Goal: Transaction & Acquisition: Purchase product/service

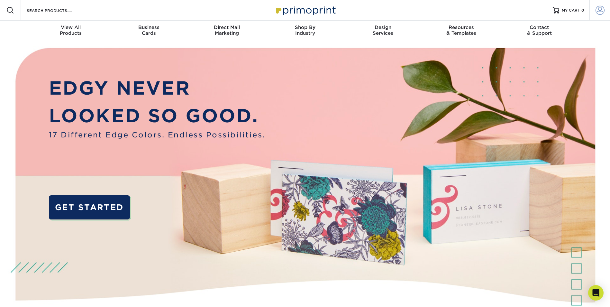
click at [602, 11] on span at bounding box center [599, 10] width 9 height 9
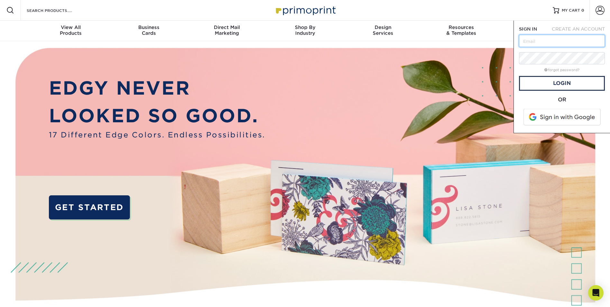
click at [534, 41] on input "text" at bounding box center [562, 41] width 86 height 12
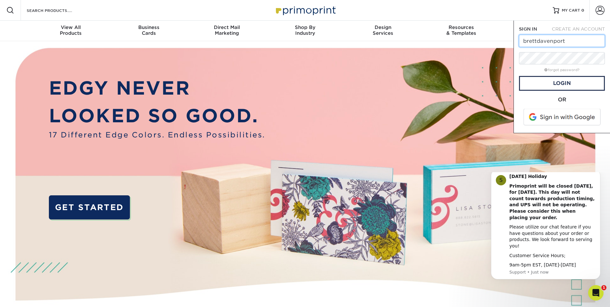
type input "brettdavenport"
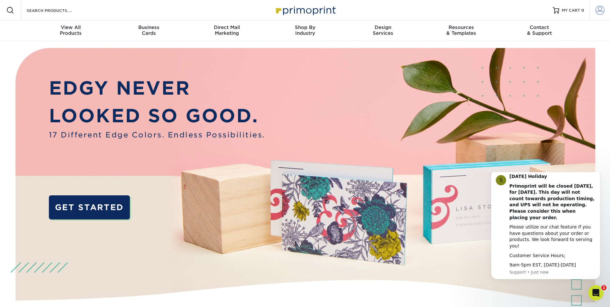
click at [605, 12] on link "Account" at bounding box center [599, 10] width 21 height 21
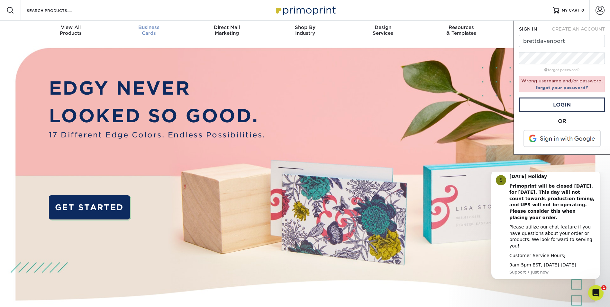
click at [152, 30] on span "Business" at bounding box center [149, 27] width 78 height 6
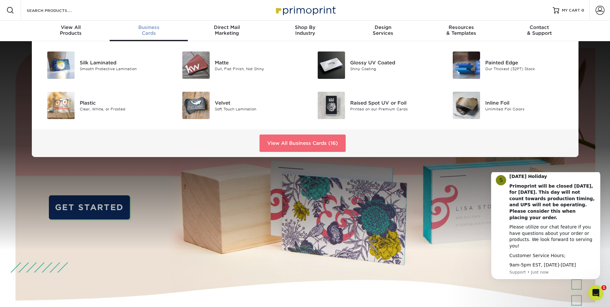
click at [301, 145] on link "View All Business Cards (16)" at bounding box center [302, 142] width 86 height 17
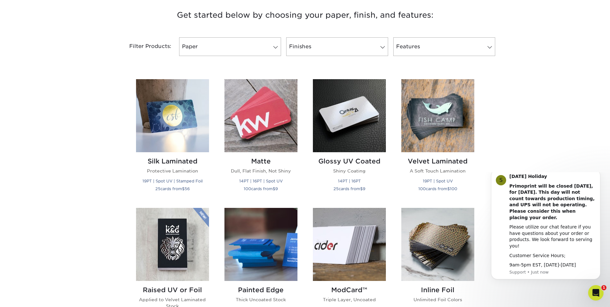
scroll to position [257, 0]
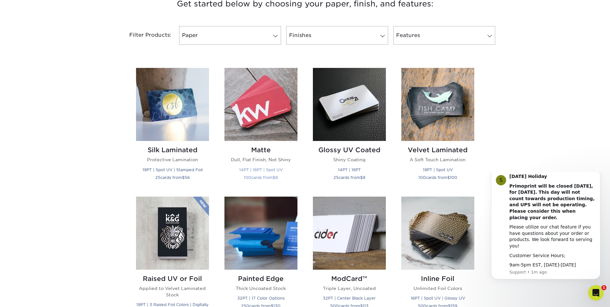
click at [261, 114] on img at bounding box center [260, 104] width 73 height 73
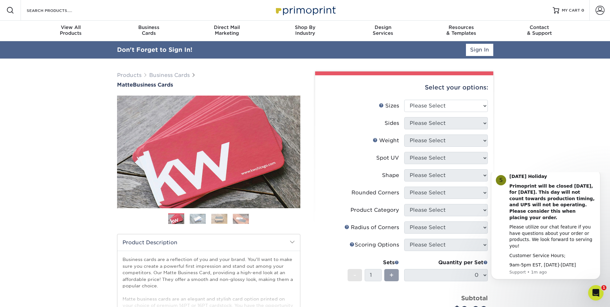
click at [201, 220] on img at bounding box center [198, 218] width 16 height 10
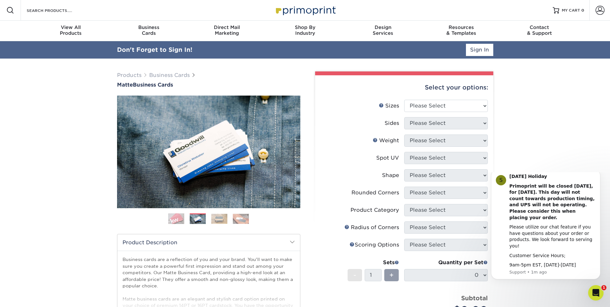
click at [222, 219] on img at bounding box center [219, 218] width 16 height 10
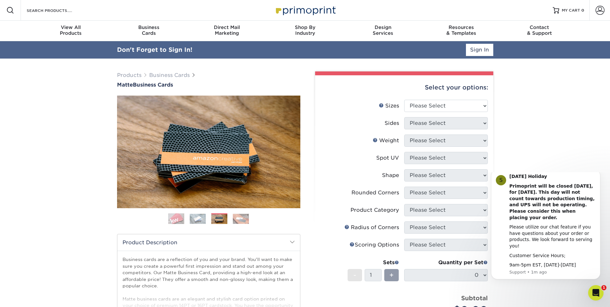
click at [238, 221] on img at bounding box center [241, 218] width 16 height 10
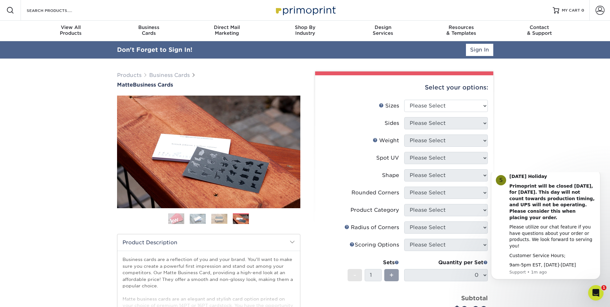
click at [90, 209] on div "Products Business Cards Matte Business Cards Previous Next 100 $ 9" at bounding box center [305, 235] width 610 height 355
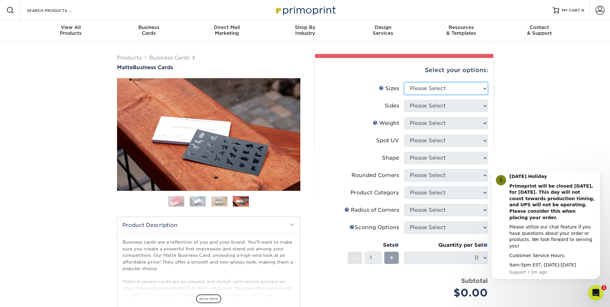
click at [447, 87] on select "Please Select 1.5" x 3.5" - Mini 1.75" x 3.5" - Mini 2" x 2" - Square 2" x 3" -…" at bounding box center [446, 88] width 84 height 12
select select "2.00x3.50"
click at [404, 82] on select "Please Select 1.5" x 3.5" - Mini 1.75" x 3.5" - Mini 2" x 2" - Square 2" x 3" -…" at bounding box center [446, 88] width 84 height 12
click at [457, 88] on select "Please Select 1.5" x 3.5" - Mini 1.75" x 3.5" - Mini 2" x 2" - Square 2" x 3" -…" at bounding box center [446, 88] width 84 height 12
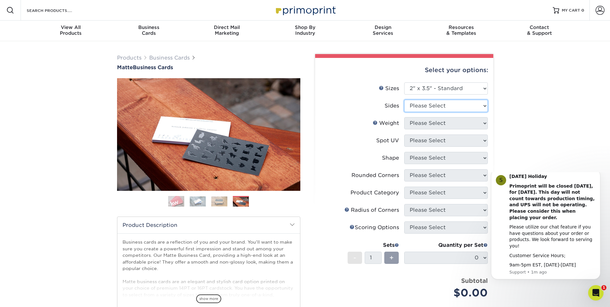
click at [452, 106] on select "Please Select Print Both Sides Print Front Only" at bounding box center [446, 106] width 84 height 12
select select "13abbda7-1d64-4f25-8bb2-c179b224825d"
click at [404, 100] on select "Please Select Print Both Sides Print Front Only" at bounding box center [446, 106] width 84 height 12
click at [441, 126] on select "Please Select 16PT 14PT" at bounding box center [446, 123] width 84 height 12
select select "16PT"
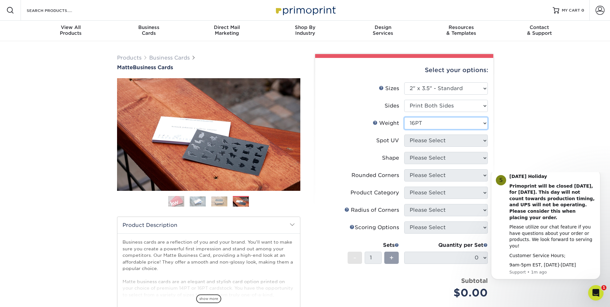
click at [404, 117] on select "Please Select 16PT 14PT" at bounding box center [446, 123] width 84 height 12
click at [441, 142] on select "Please Select No Spot UV Front and Back (Both Sides) Front Only Back Only" at bounding box center [446, 140] width 84 height 12
select select "3"
click at [404, 134] on select "Please Select No Spot UV Front and Back (Both Sides) Front Only Back Only" at bounding box center [446, 140] width 84 height 12
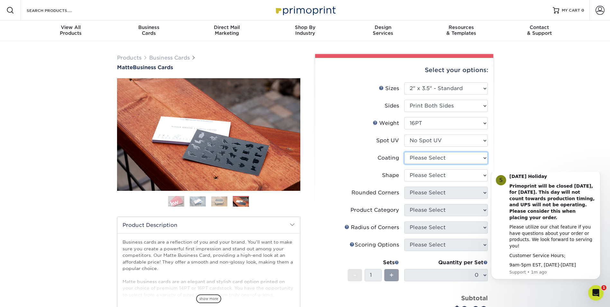
click at [437, 160] on select at bounding box center [446, 158] width 84 height 12
select select "121bb7b5-3b4d-429f-bd8d-bbf80e953313"
click at [404, 152] on select at bounding box center [446, 158] width 84 height 12
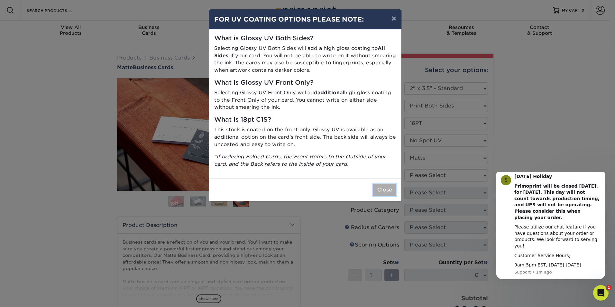
click at [384, 190] on button "Close" at bounding box center [384, 190] width 23 height 12
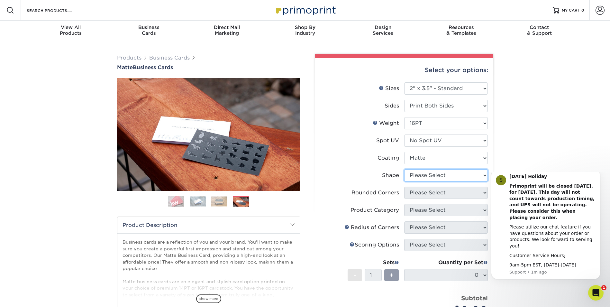
click at [440, 172] on select "Please Select Standard Oval" at bounding box center [446, 175] width 84 height 12
select select "standard"
click at [404, 169] on select "Please Select Standard Oval" at bounding box center [446, 175] width 84 height 12
click at [540, 117] on div "Products Business Cards Matte Business Cards Previous Next 100 $ 9" at bounding box center [305, 227] width 610 height 372
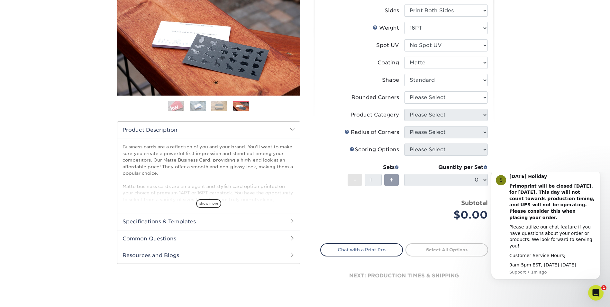
scroll to position [96, 0]
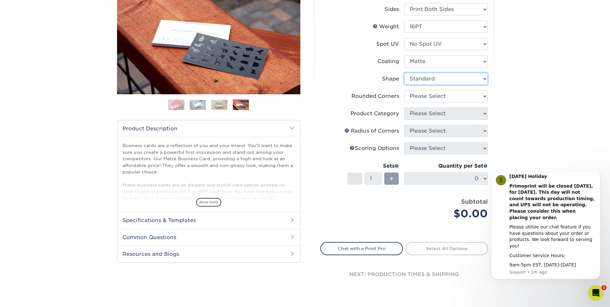
click at [443, 78] on select "Please Select Standard Oval" at bounding box center [446, 79] width 84 height 12
drag, startPoint x: 542, startPoint y: 66, endPoint x: 533, endPoint y: 68, distance: 9.3
click at [541, 66] on div "Products Business Cards Matte Business Cards Previous Next 100 $ 9" at bounding box center [305, 131] width 610 height 372
click at [435, 96] on select "Please Select Yes - Round 2 Corners Yes - Round 4 Corners No" at bounding box center [446, 96] width 84 height 12
select select "0"
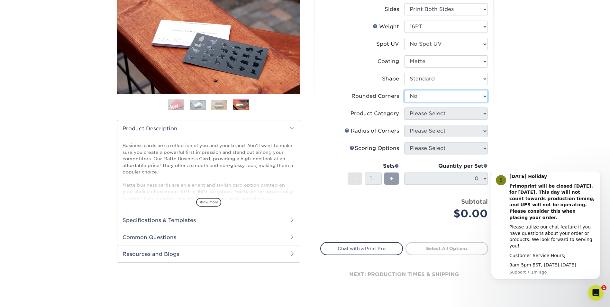
click at [404, 90] on select "Please Select Yes - Round 2 Corners Yes - Round 4 Corners No" at bounding box center [446, 96] width 84 height 12
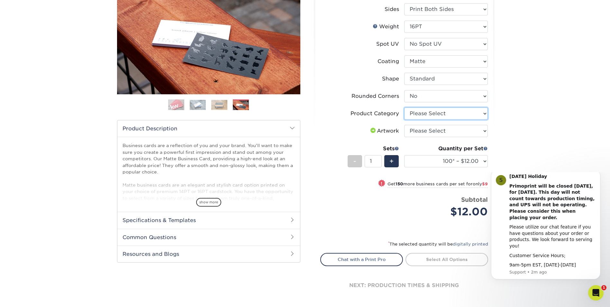
click at [441, 111] on select "Please Select Business Cards" at bounding box center [446, 113] width 84 height 12
select select "3b5148f1-0588-4f88-a218-97bcfdce65c1"
click at [404, 107] on select "Please Select Business Cards" at bounding box center [446, 113] width 84 height 12
click at [450, 130] on select "Please Select I will upload files I need a design - $100" at bounding box center [446, 131] width 84 height 12
select select "upload"
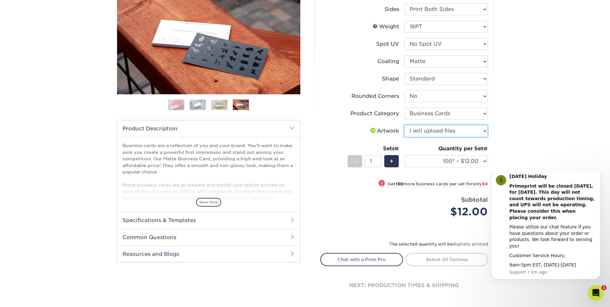
click at [404, 125] on select "Please Select I will upload files I need a design - $100" at bounding box center [446, 131] width 84 height 12
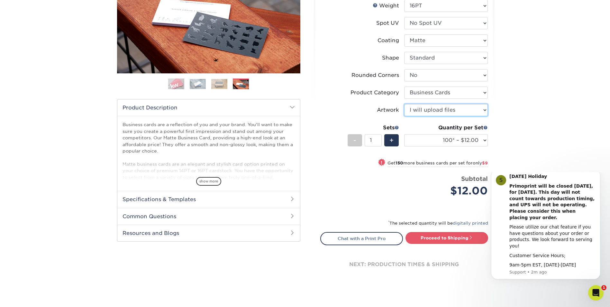
scroll to position [129, 0]
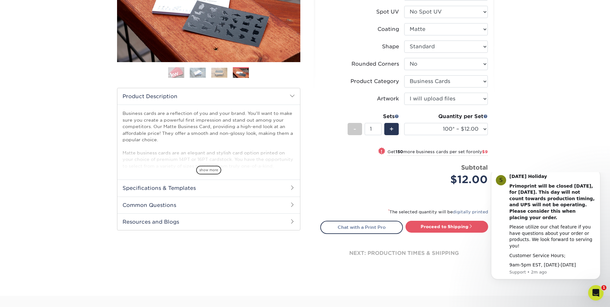
click at [208, 189] on h2 "Specifications & Templates" at bounding box center [208, 187] width 183 height 17
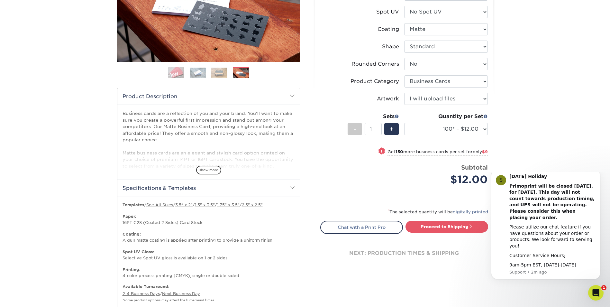
click at [291, 187] on span at bounding box center [292, 187] width 5 height 5
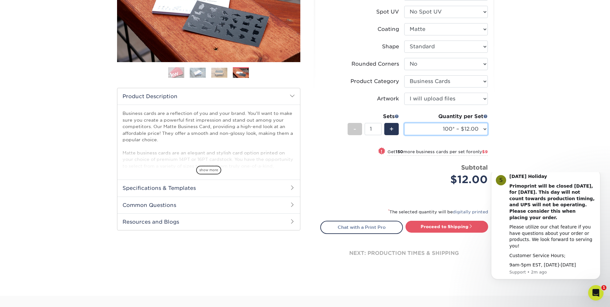
click at [483, 130] on select "100* – $12.00 250* – $21.00 500 – $42.00 1000 – $53.00 2500 – $95.00 5000 – $18…" at bounding box center [446, 129] width 84 height 12
click at [532, 124] on div "Products Business Cards Matte Business Cards Previous Next 100 $ 9" at bounding box center [305, 104] width 610 height 383
click at [476, 153] on span "only $9" at bounding box center [479, 151] width 15 height 5
select select "250* – $21.00"
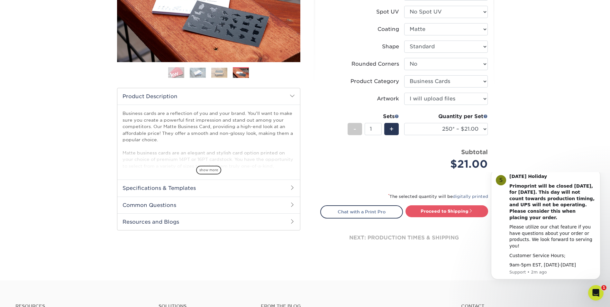
click at [507, 127] on div "Products Business Cards Matte Business Cards Previous Next 100 $ 9" at bounding box center [305, 96] width 610 height 367
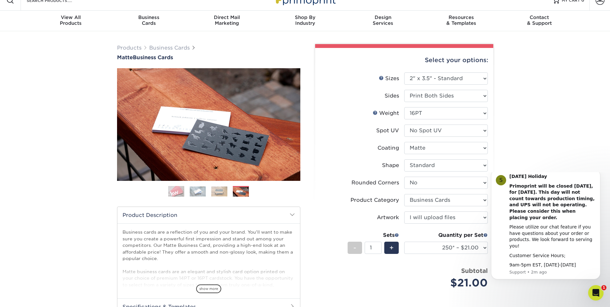
scroll to position [0, 0]
